Goal: Information Seeking & Learning: Learn about a topic

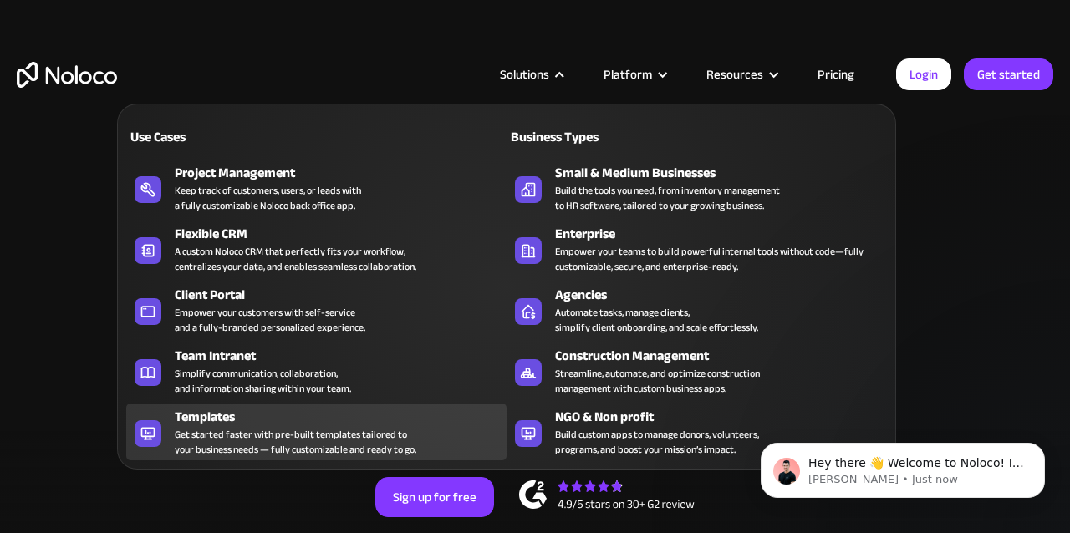
click at [191, 420] on div "Templates" at bounding box center [344, 417] width 339 height 20
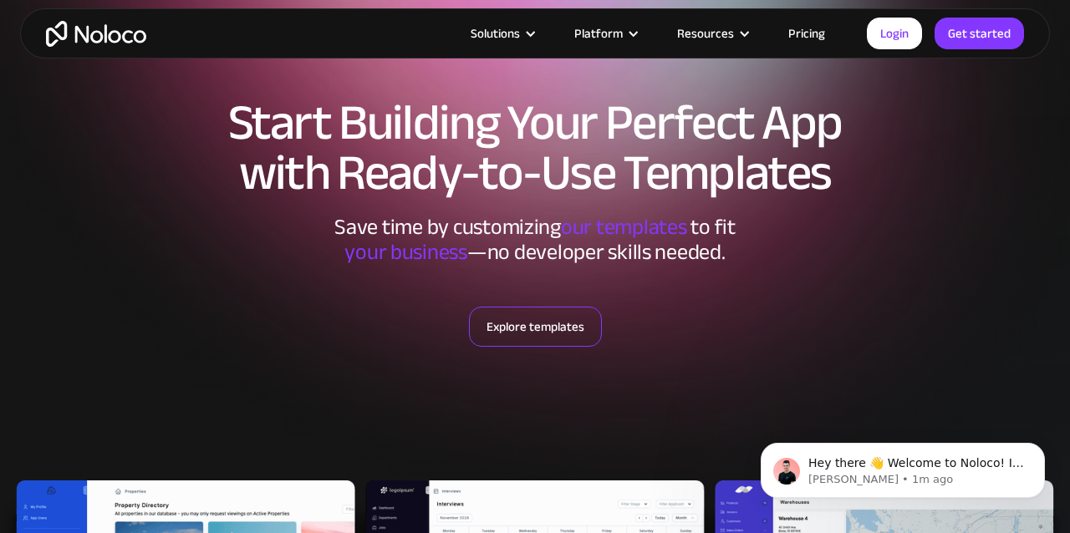
click at [556, 329] on link "Explore templates" at bounding box center [535, 327] width 133 height 40
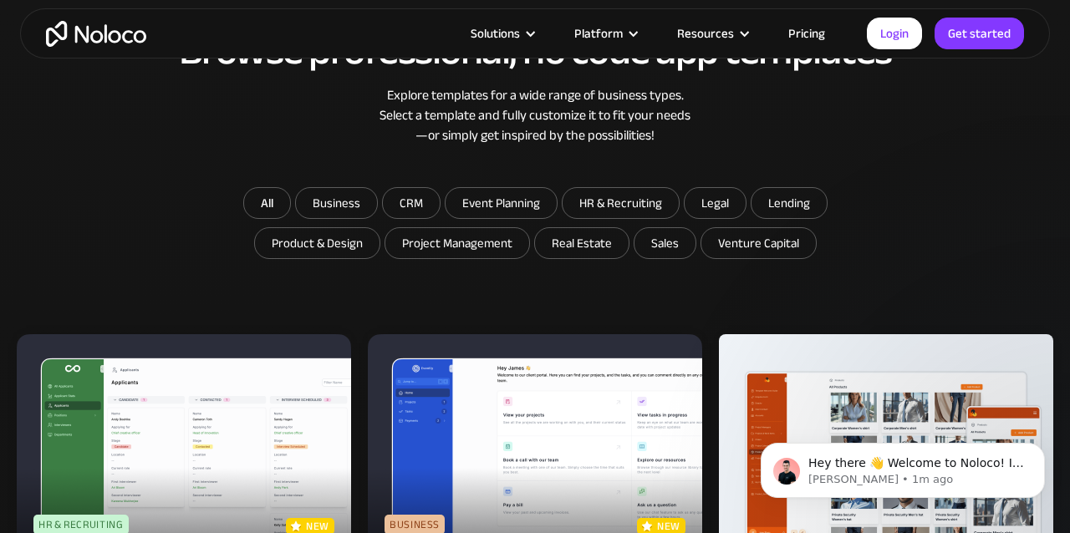
scroll to position [859, 0]
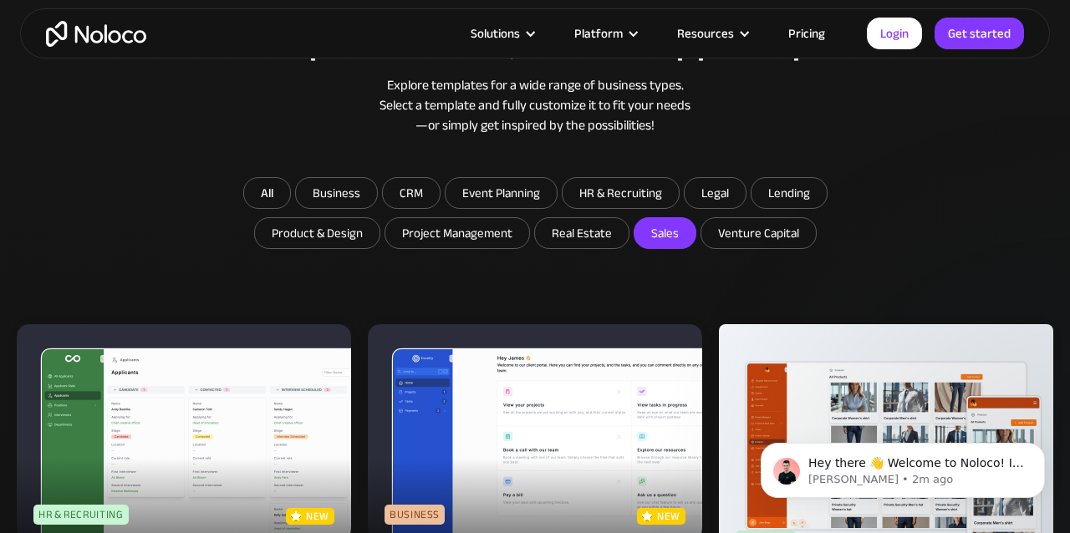
click at [668, 240] on input "Sales" at bounding box center [664, 233] width 61 height 30
checkbox input "true"
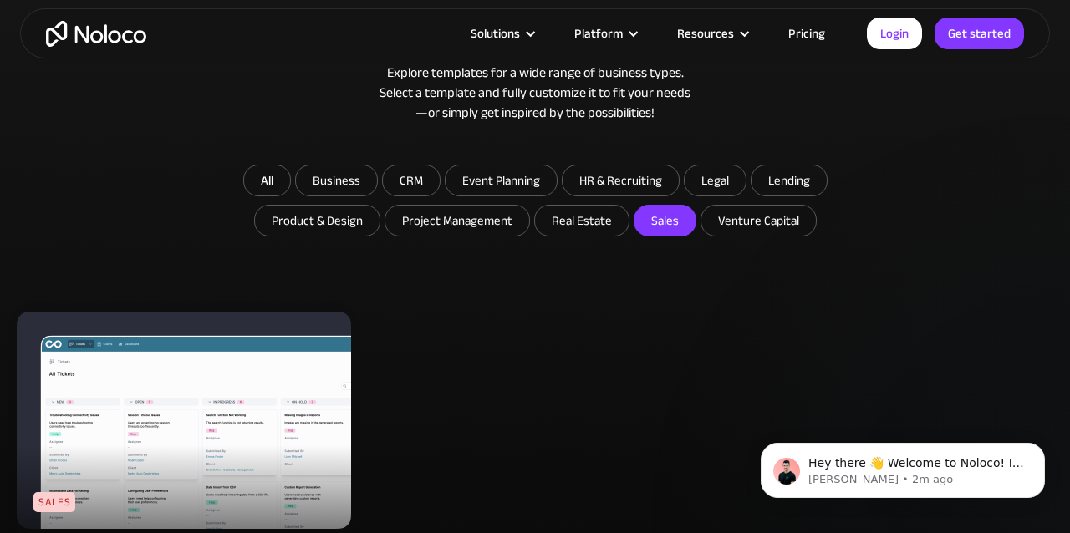
scroll to position [870, 0]
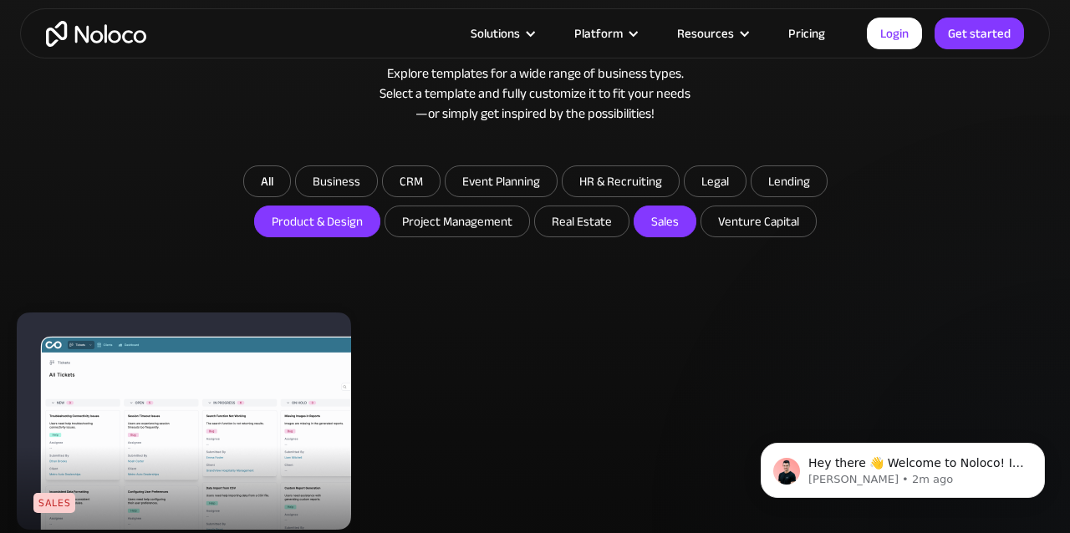
click at [347, 217] on input "Product & Design" at bounding box center [317, 221] width 125 height 30
checkbox input "true"
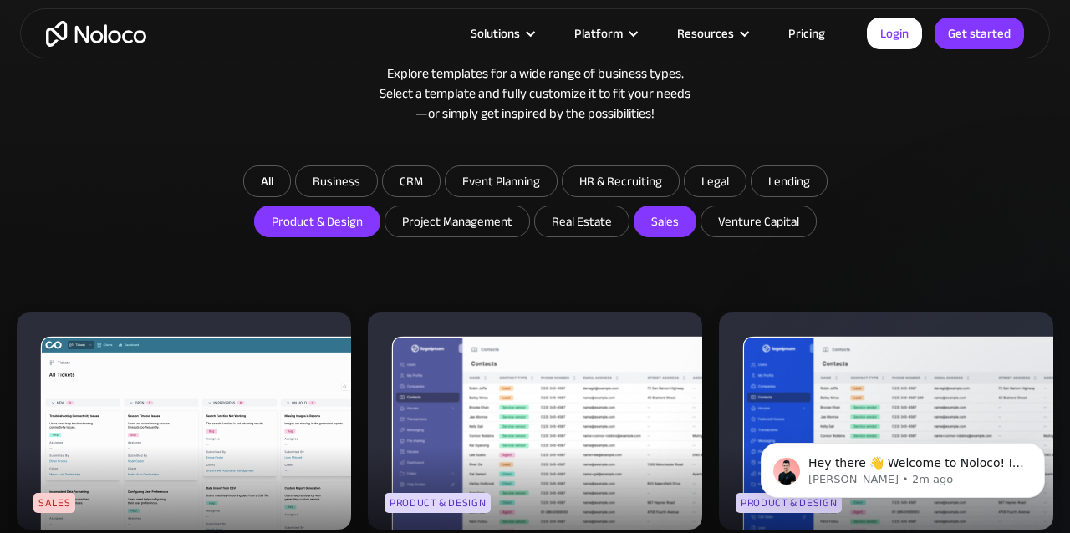
click at [675, 224] on input "Sales" at bounding box center [664, 221] width 61 height 30
checkbox input "false"
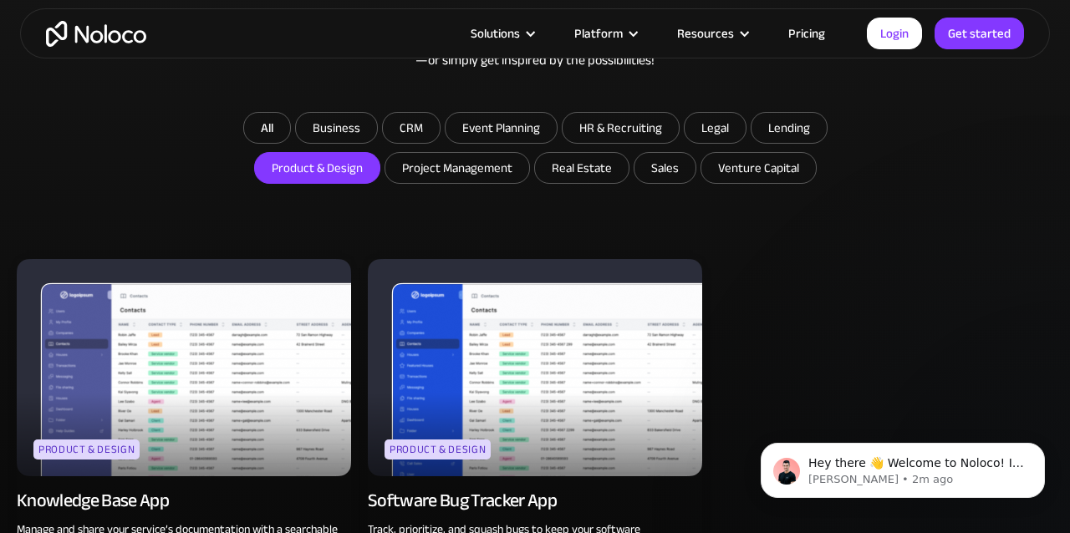
scroll to position [913, 0]
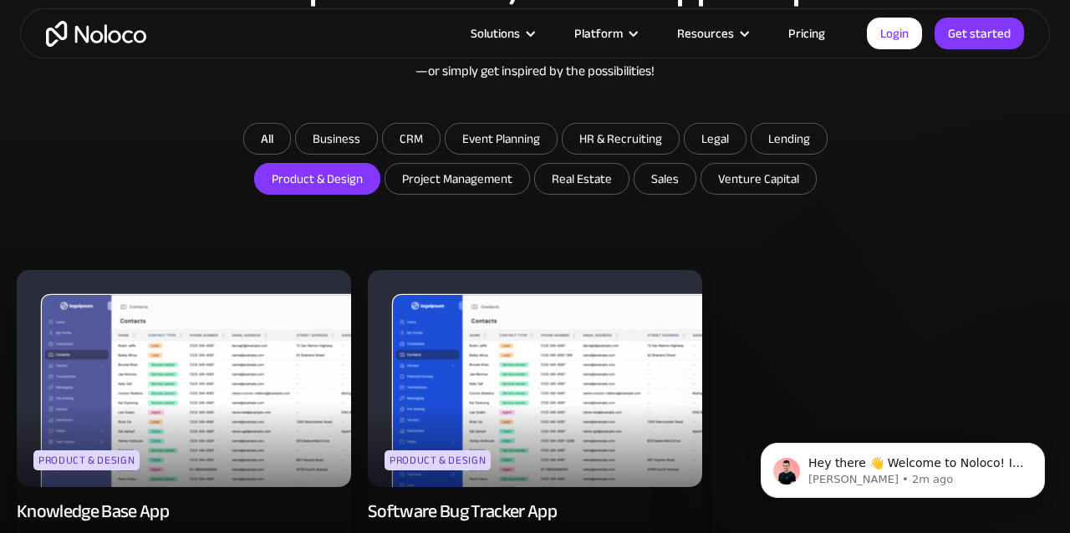
click at [343, 178] on input "Product & Design" at bounding box center [317, 179] width 125 height 30
checkbox input "false"
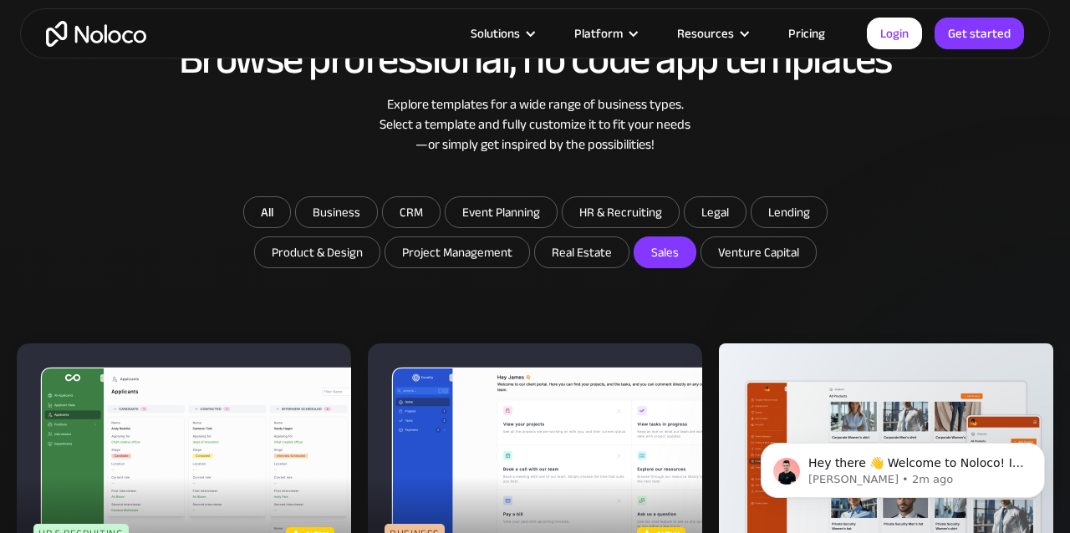
scroll to position [839, 0]
click at [592, 260] on input "Real Estate" at bounding box center [582, 252] width 94 height 30
checkbox input "true"
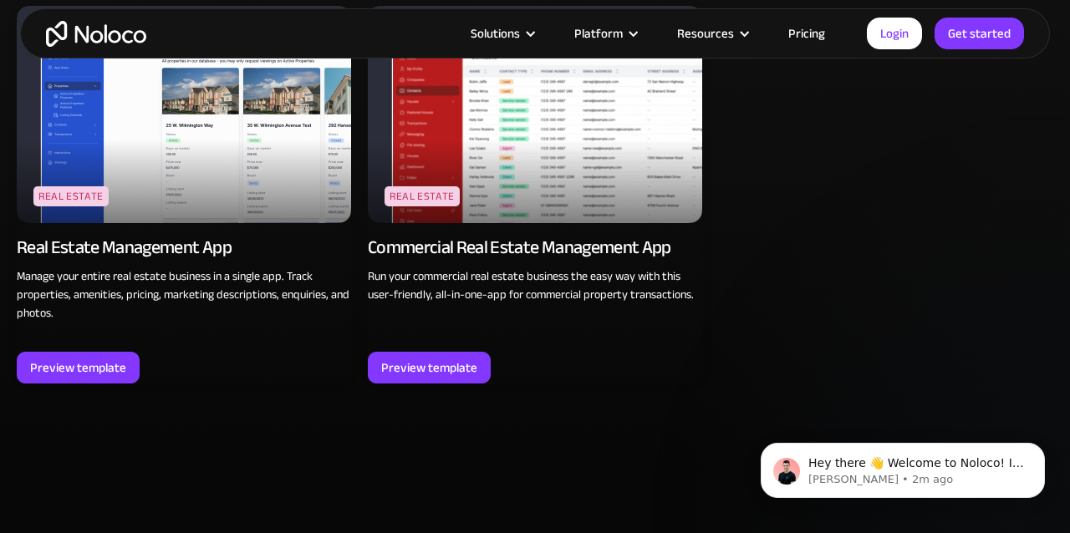
scroll to position [1050, 0]
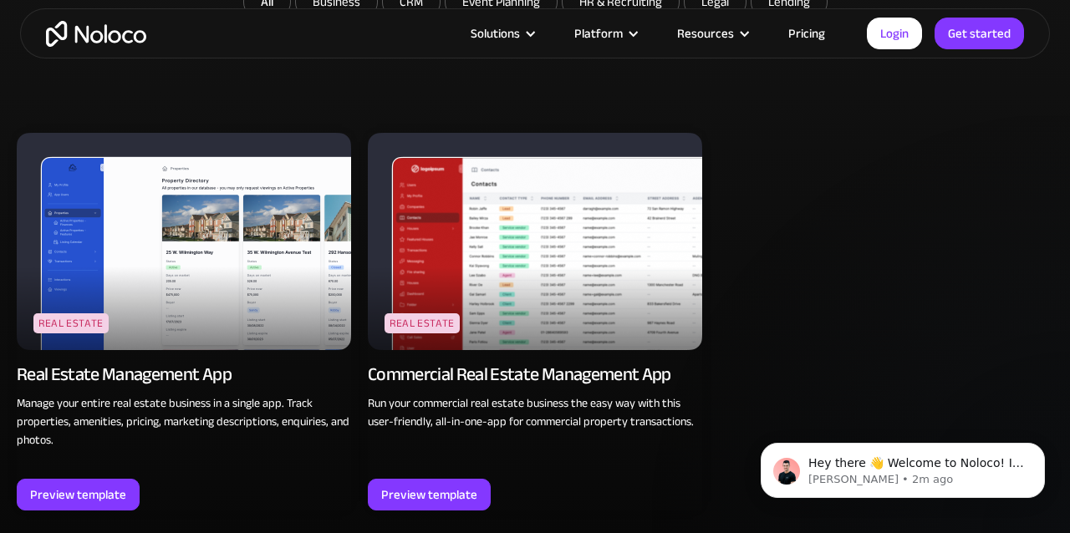
click at [204, 323] on img at bounding box center [184, 241] width 334 height 217
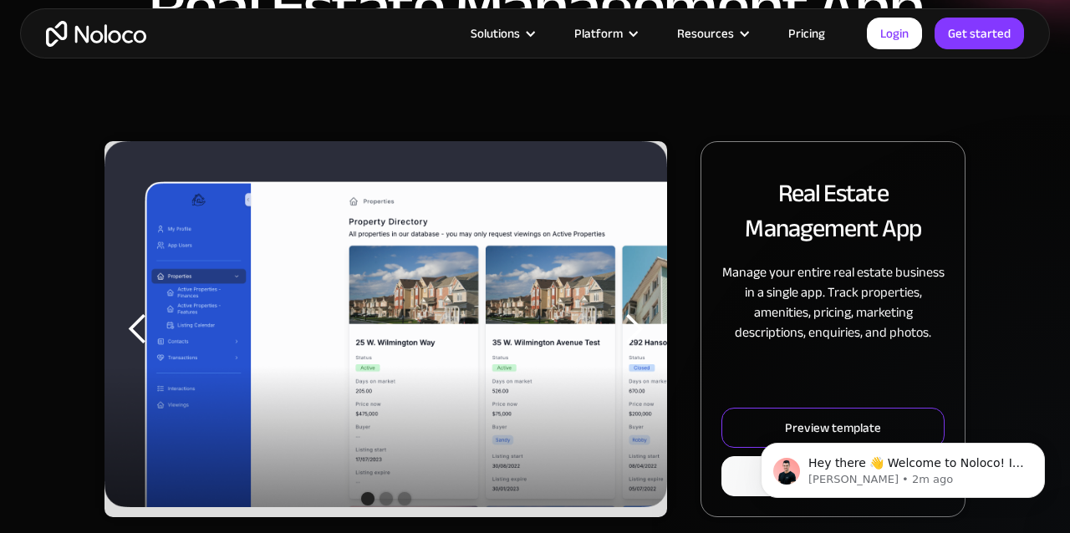
click at [792, 433] on body "Hey there 👋 Welcome to Noloco! If you have any questions, just reply to this me…" at bounding box center [902, 467] width 321 height 104
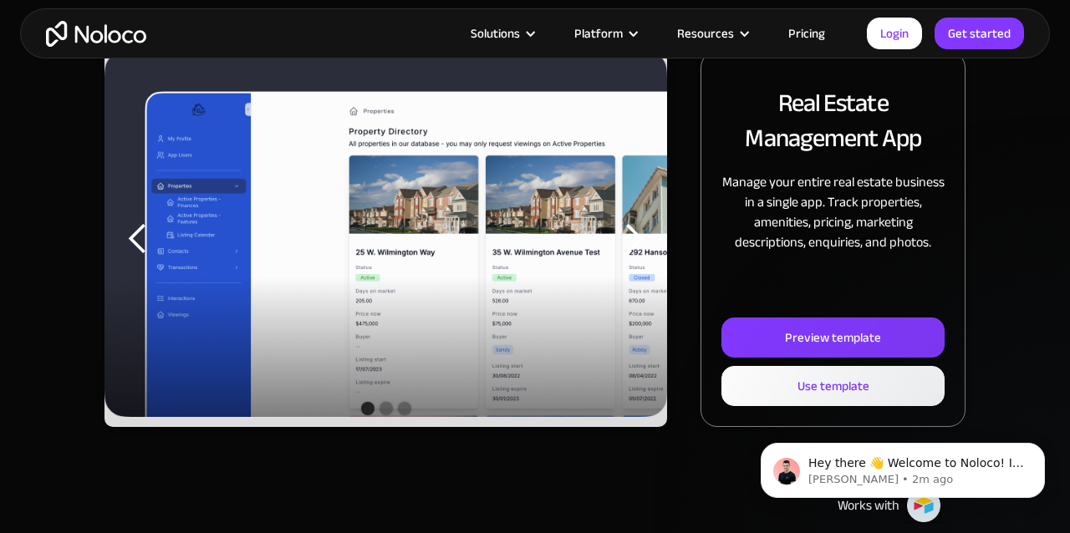
scroll to position [274, 0]
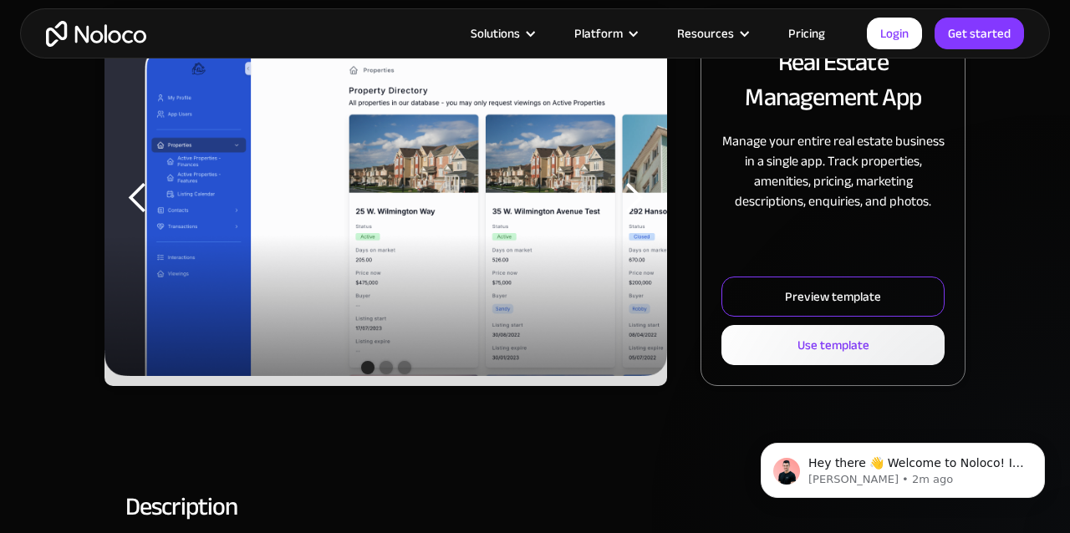
click at [813, 294] on div "Preview template" at bounding box center [833, 297] width 96 height 22
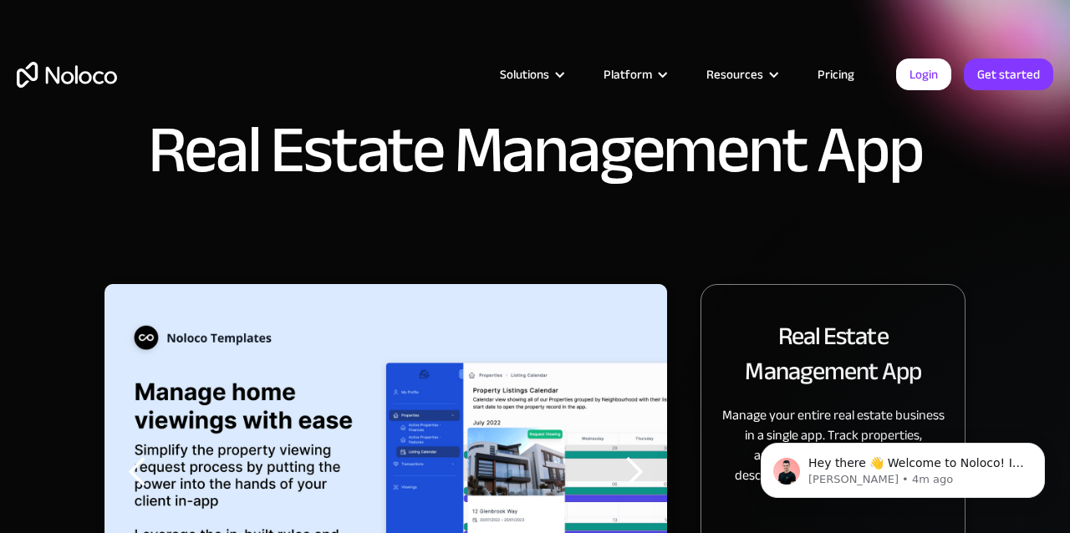
scroll to position [0, 0]
